Goal: Transaction & Acquisition: Register for event/course

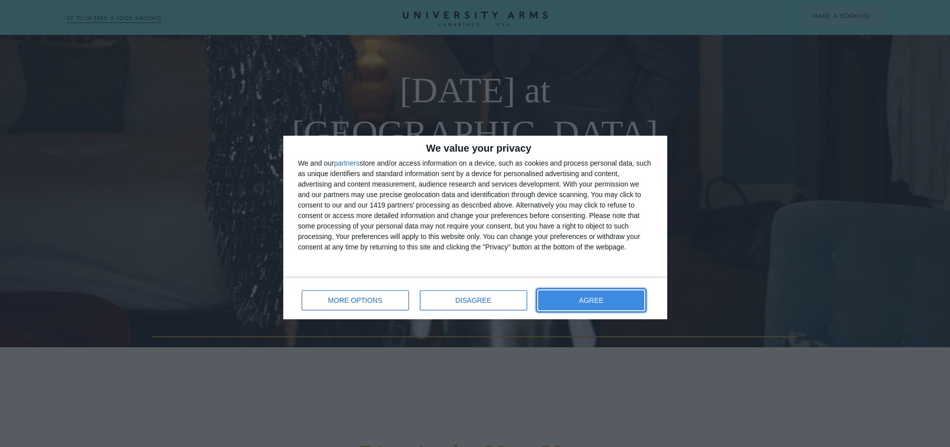
click at [577, 298] on button "AGREE" at bounding box center [591, 300] width 107 height 20
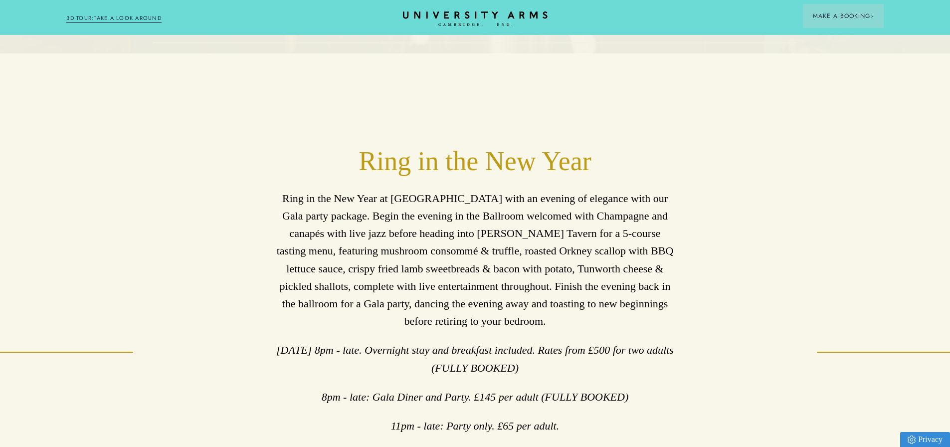
scroll to position [399, 0]
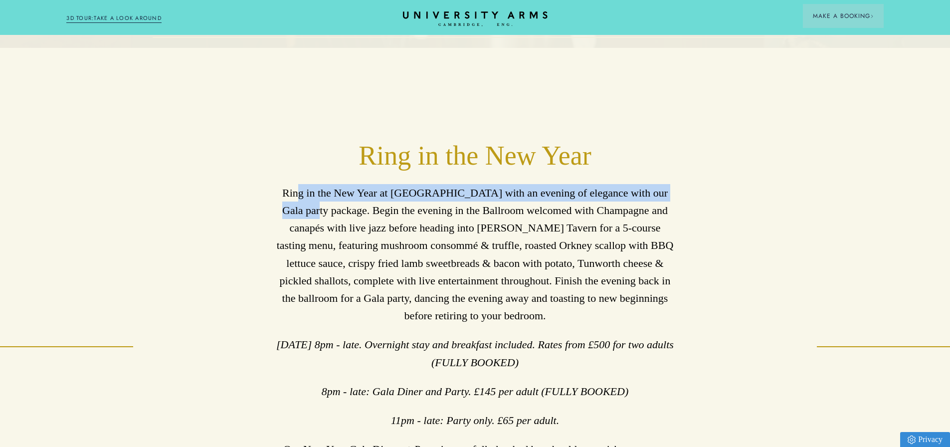
drag, startPoint x: 291, startPoint y: 199, endPoint x: 675, endPoint y: 198, distance: 383.4
click at [675, 198] on div "Ring in the New Year Ring in the New Year at [GEOGRAPHIC_DATA] with an evening …" at bounding box center [475, 346] width 665 height 413
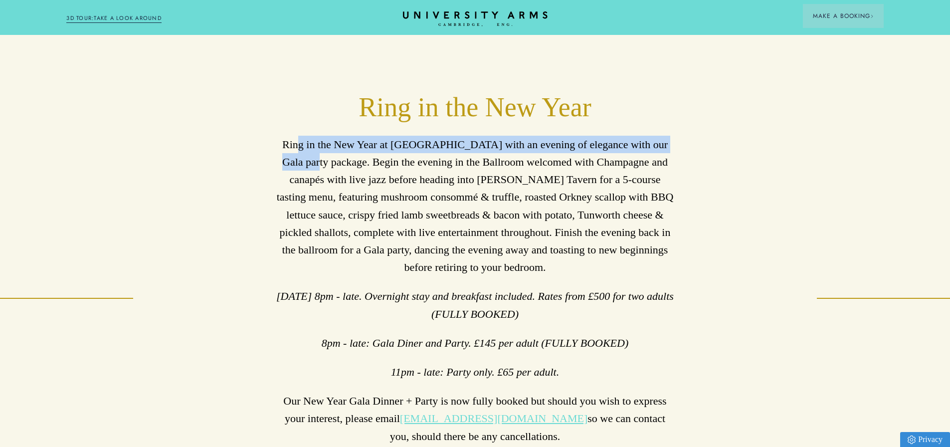
scroll to position [449, 0]
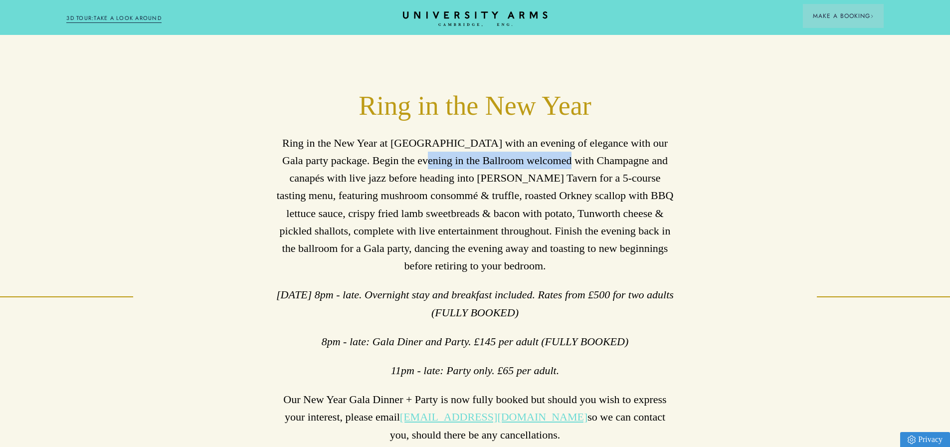
drag, startPoint x: 382, startPoint y: 168, endPoint x: 525, endPoint y: 171, distance: 142.6
click at [525, 171] on p "Ring in the New Year at [GEOGRAPHIC_DATA] with an evening of elegance with our …" at bounding box center [474, 204] width 399 height 141
click at [453, 170] on p "Ring in the New Year at [GEOGRAPHIC_DATA] with an evening of elegance with our …" at bounding box center [474, 204] width 399 height 141
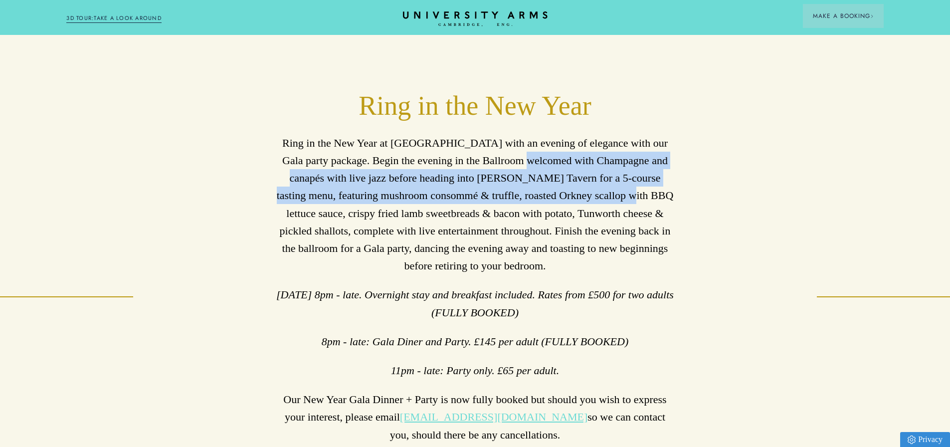
drag, startPoint x: 487, startPoint y: 167, endPoint x: 576, endPoint y: 202, distance: 95.8
click at [576, 200] on p "Ring in the New Year at [GEOGRAPHIC_DATA] with an evening of elegance with our …" at bounding box center [474, 204] width 399 height 141
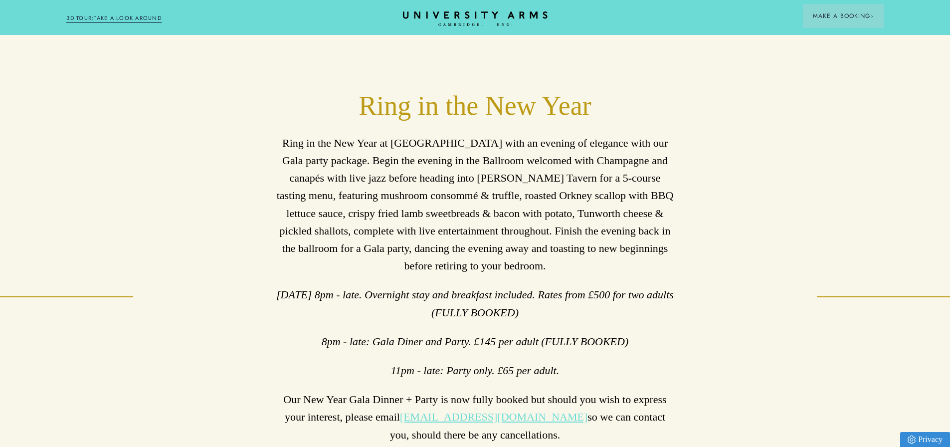
click at [649, 200] on p "Ring in the New Year at [GEOGRAPHIC_DATA] with an evening of elegance with our …" at bounding box center [474, 204] width 399 height 141
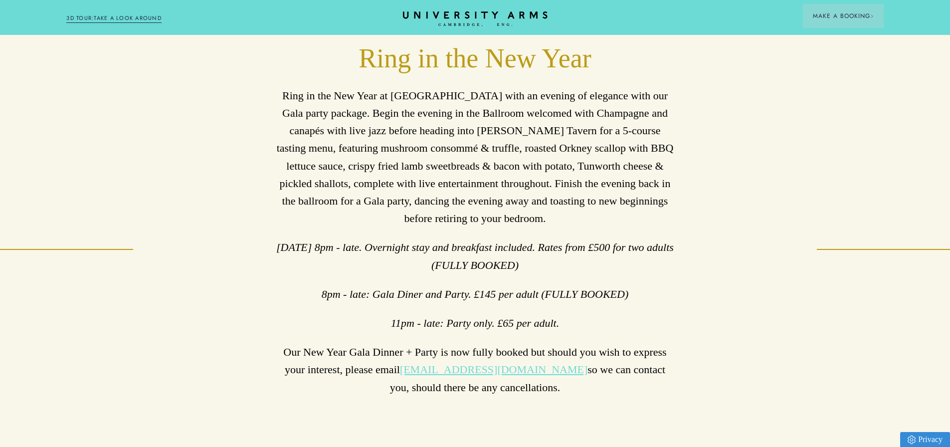
scroll to position [499, 0]
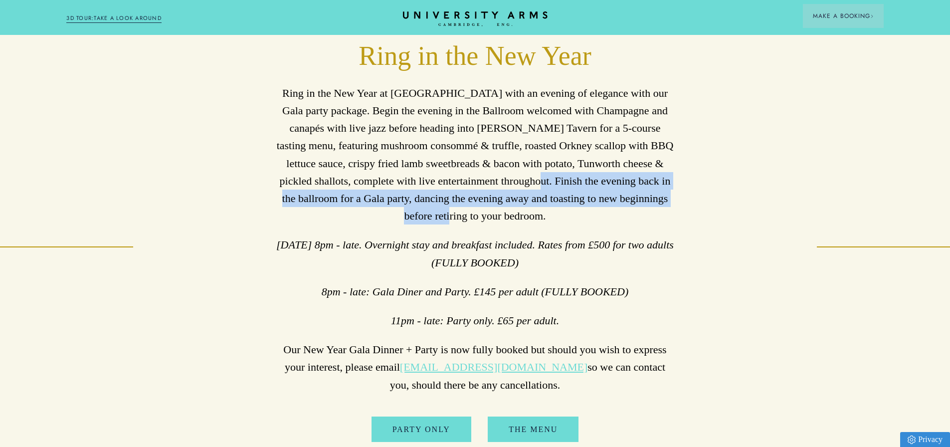
drag, startPoint x: 490, startPoint y: 187, endPoint x: 655, endPoint y: 205, distance: 166.5
click at [670, 205] on p "Ring in the New Year at [GEOGRAPHIC_DATA] with an evening of elegance with our …" at bounding box center [474, 154] width 399 height 141
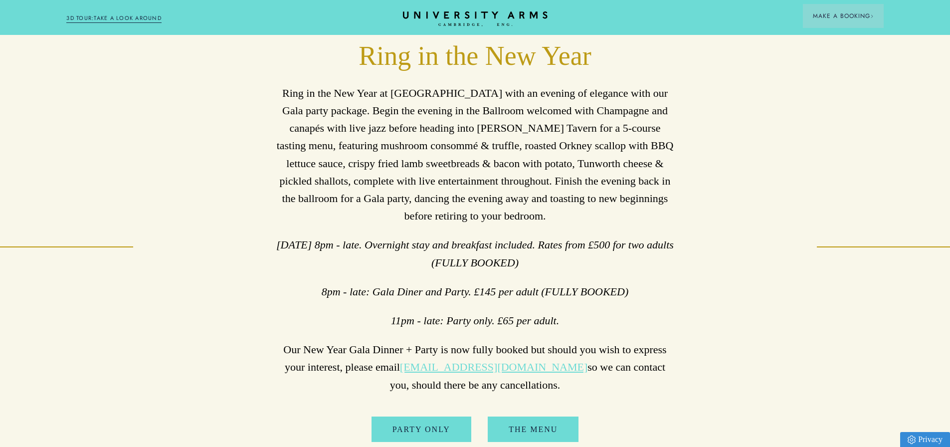
click at [564, 221] on p "Ring in the New Year at [GEOGRAPHIC_DATA] with an evening of elegance with our …" at bounding box center [474, 154] width 399 height 141
drag, startPoint x: 305, startPoint y: 252, endPoint x: 597, endPoint y: 278, distance: 292.9
click at [597, 271] on p "[DATE] 8pm - late. Overnight stay and breakfast included. Rates from £500 for t…" at bounding box center [474, 253] width 399 height 35
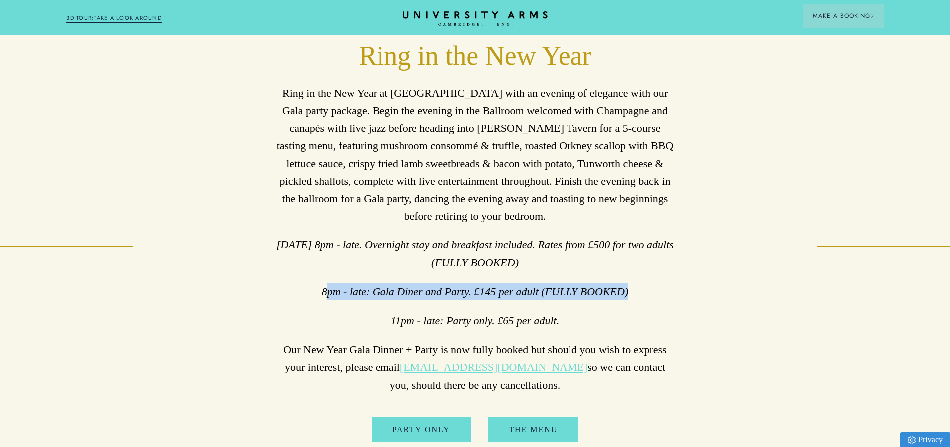
drag, startPoint x: 325, startPoint y: 299, endPoint x: 637, endPoint y: 293, distance: 312.7
click at [637, 293] on p "8pm - late: Gala Diner and Party. £145 per adult (FULLY BOOKED)" at bounding box center [474, 291] width 399 height 17
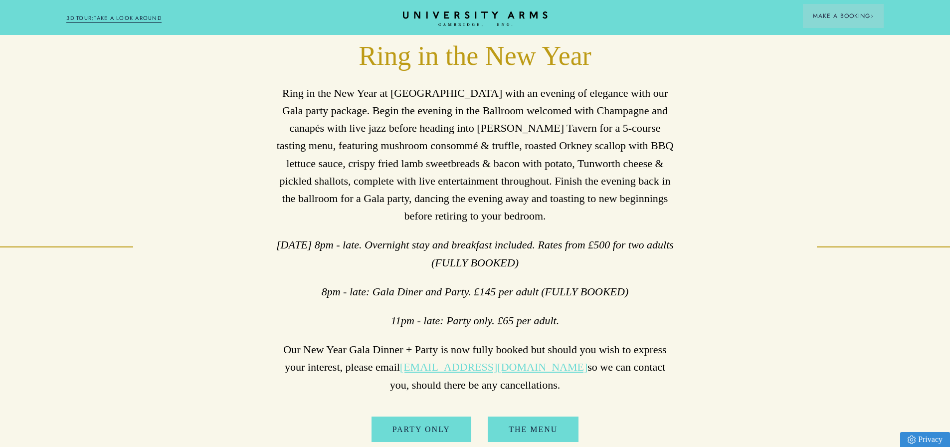
click at [455, 322] on em "11pm - late: Party only. £65 per adult." at bounding box center [475, 320] width 169 height 12
drag, startPoint x: 393, startPoint y: 328, endPoint x: 566, endPoint y: 328, distance: 172.5
click at [566, 328] on p "11pm - late: Party only. £65 per adult." at bounding box center [474, 320] width 399 height 17
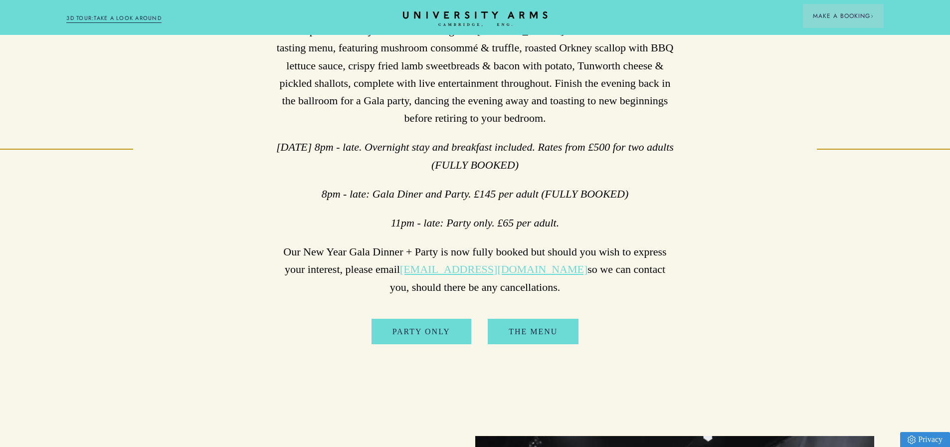
scroll to position [598, 0]
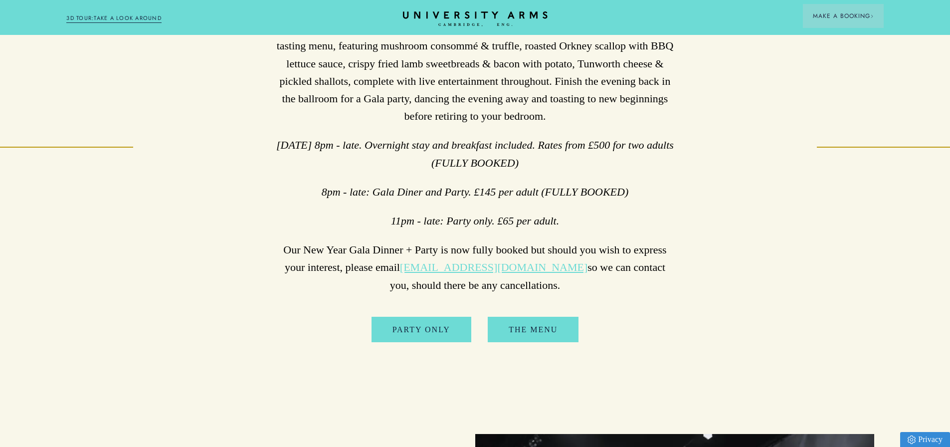
drag, startPoint x: 298, startPoint y: 257, endPoint x: 640, endPoint y: 288, distance: 342.9
click at [640, 288] on p "Our New Year Gala Dinner + Party is now fully booked but should you wish to exp…" at bounding box center [474, 267] width 399 height 53
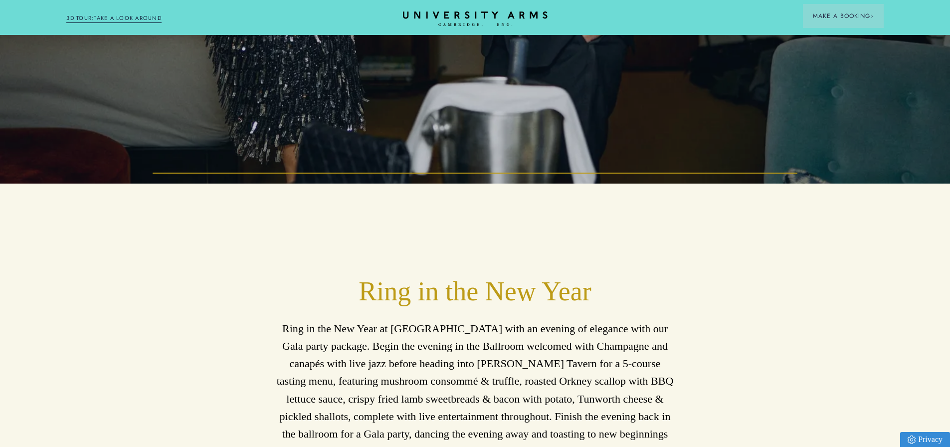
scroll to position [499, 0]
